Goal: Navigation & Orientation: Find specific page/section

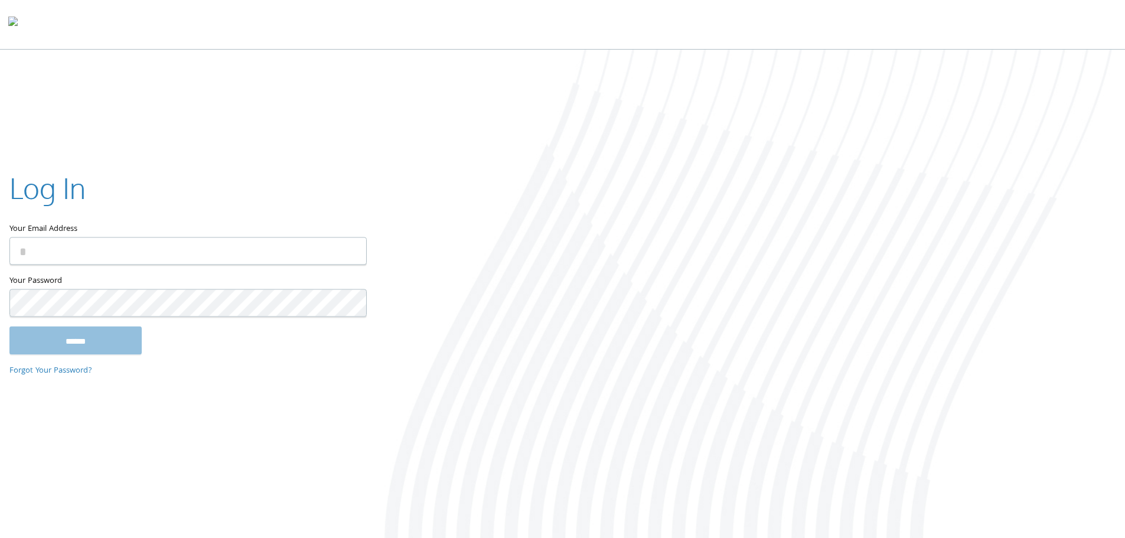
type input "**********"
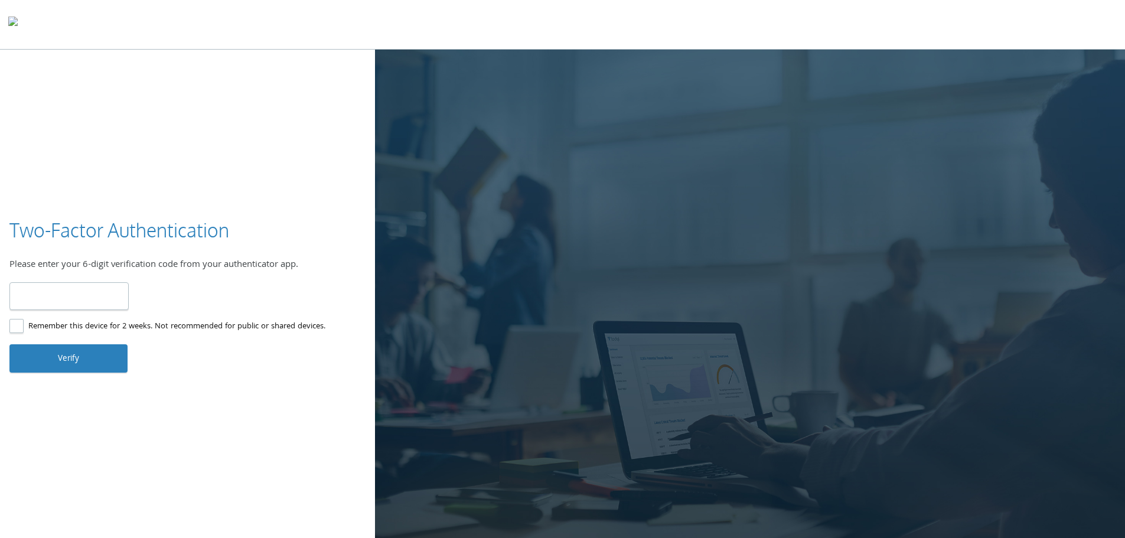
click at [16, 324] on label "Remember this device for 2 weeks. Not recommended for public or shared devices." at bounding box center [167, 326] width 316 height 15
click at [67, 293] on input "number" at bounding box center [68, 296] width 119 height 28
type input "******"
